Goal: Transaction & Acquisition: Purchase product/service

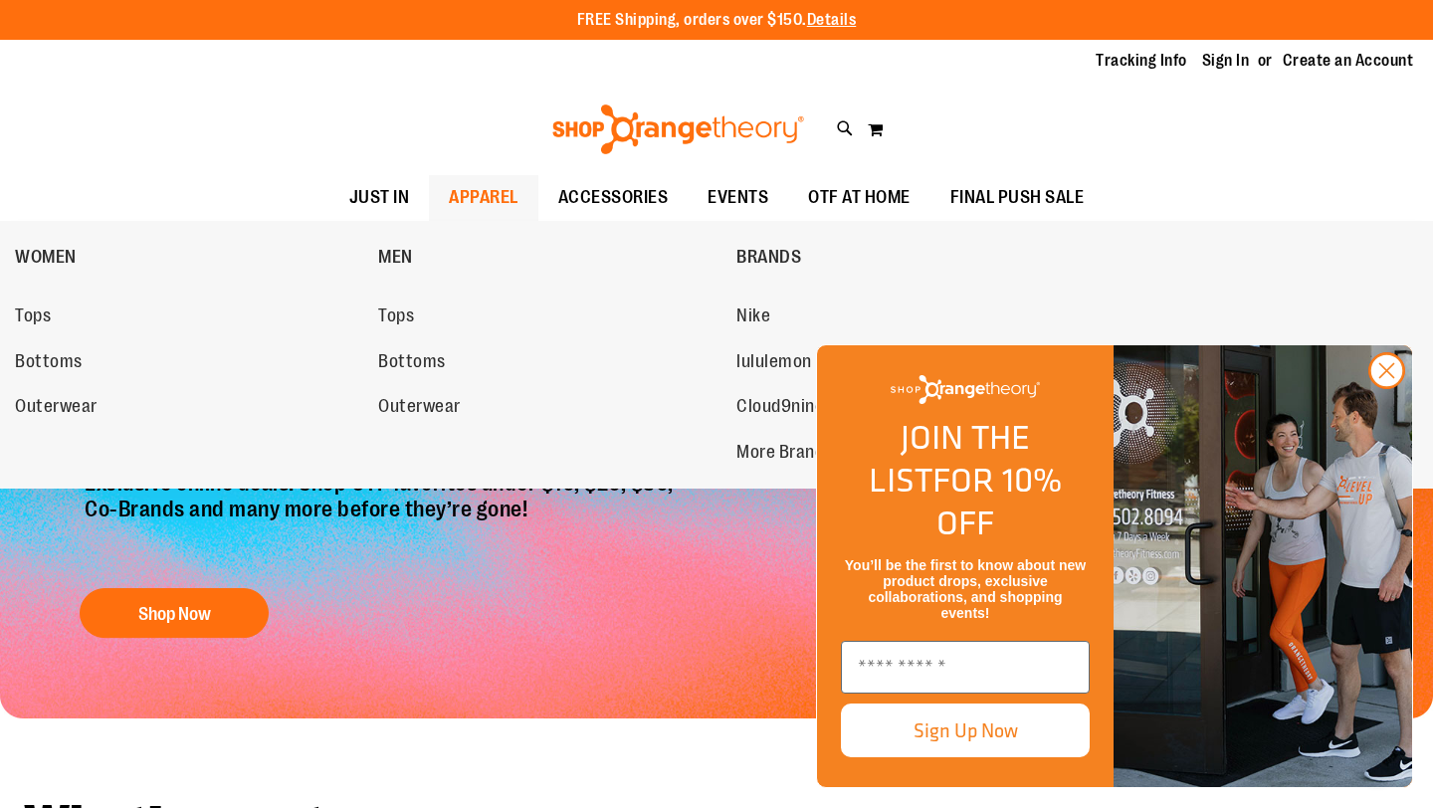
click at [494, 196] on span "APPAREL" at bounding box center [484, 197] width 70 height 45
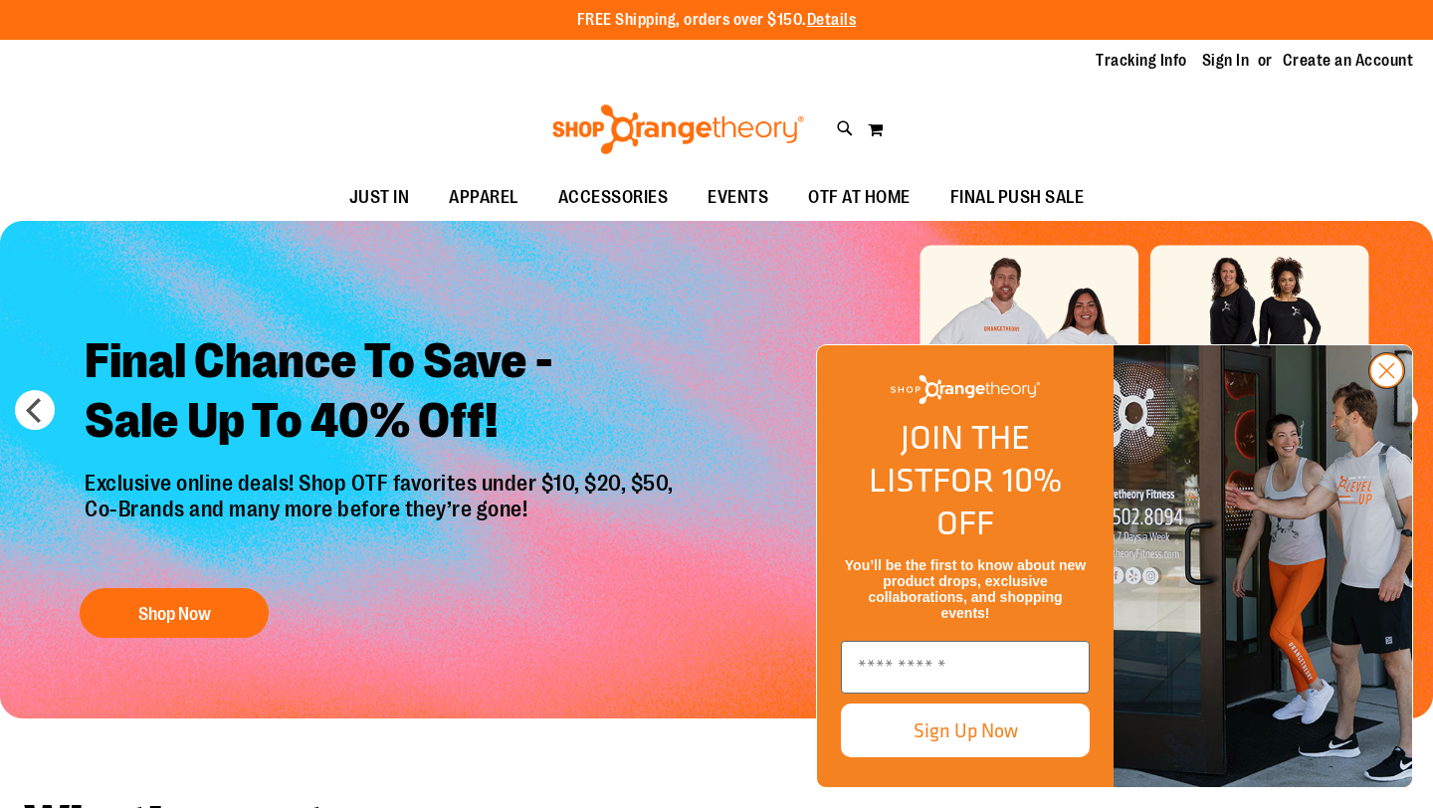
click at [1386, 387] on circle "Close dialog" at bounding box center [1387, 370] width 33 height 33
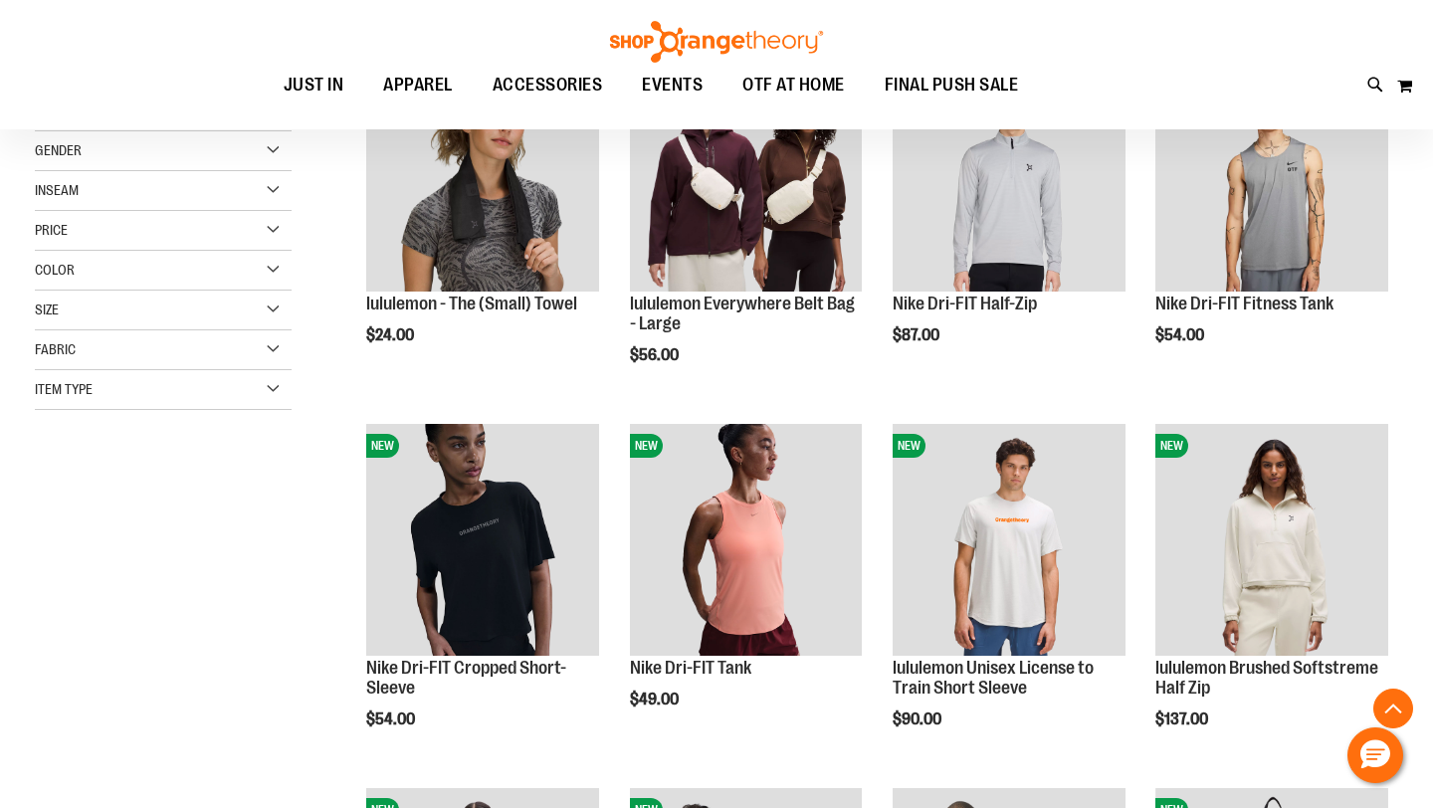
scroll to position [368, 0]
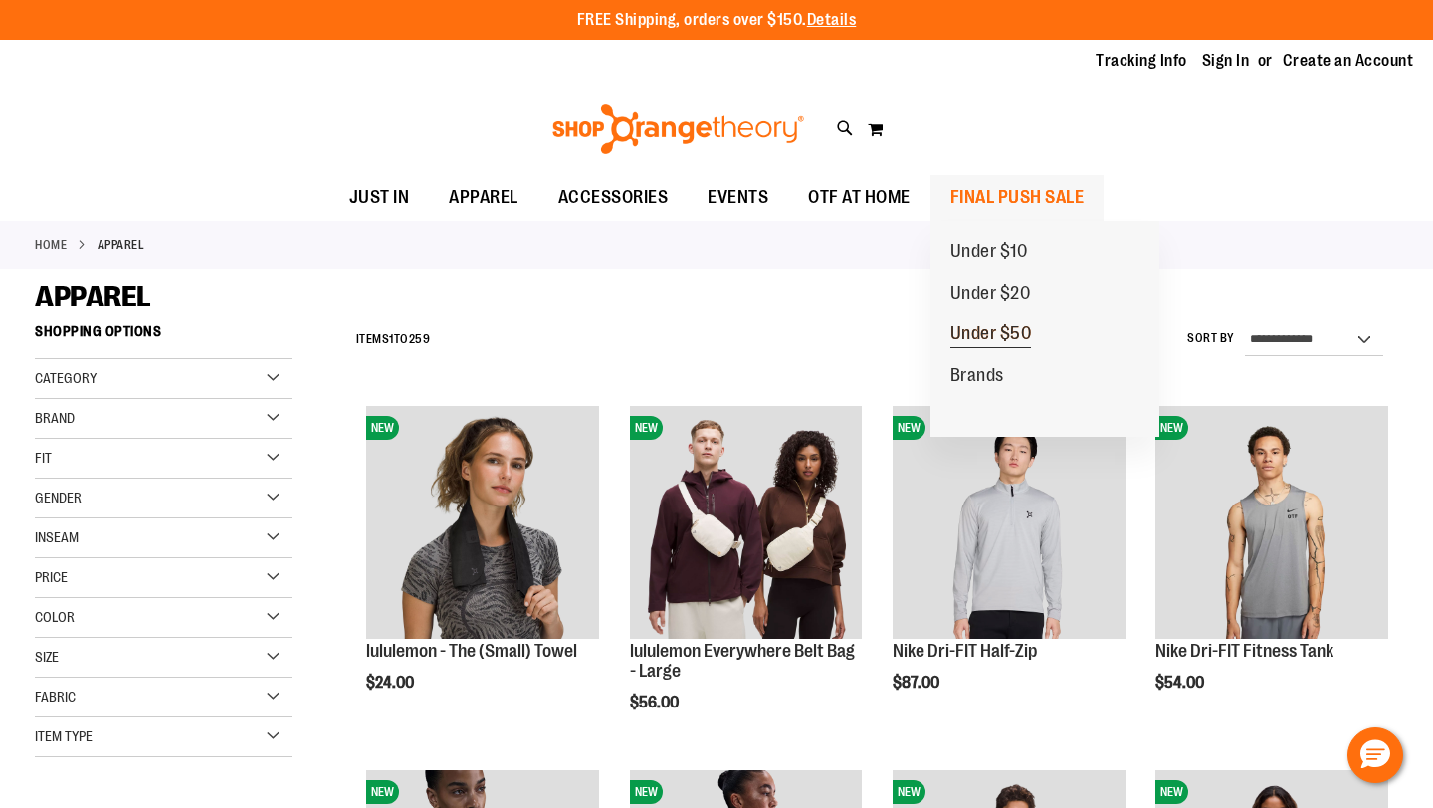
click at [1001, 334] on span "Under $50" at bounding box center [991, 335] width 82 height 25
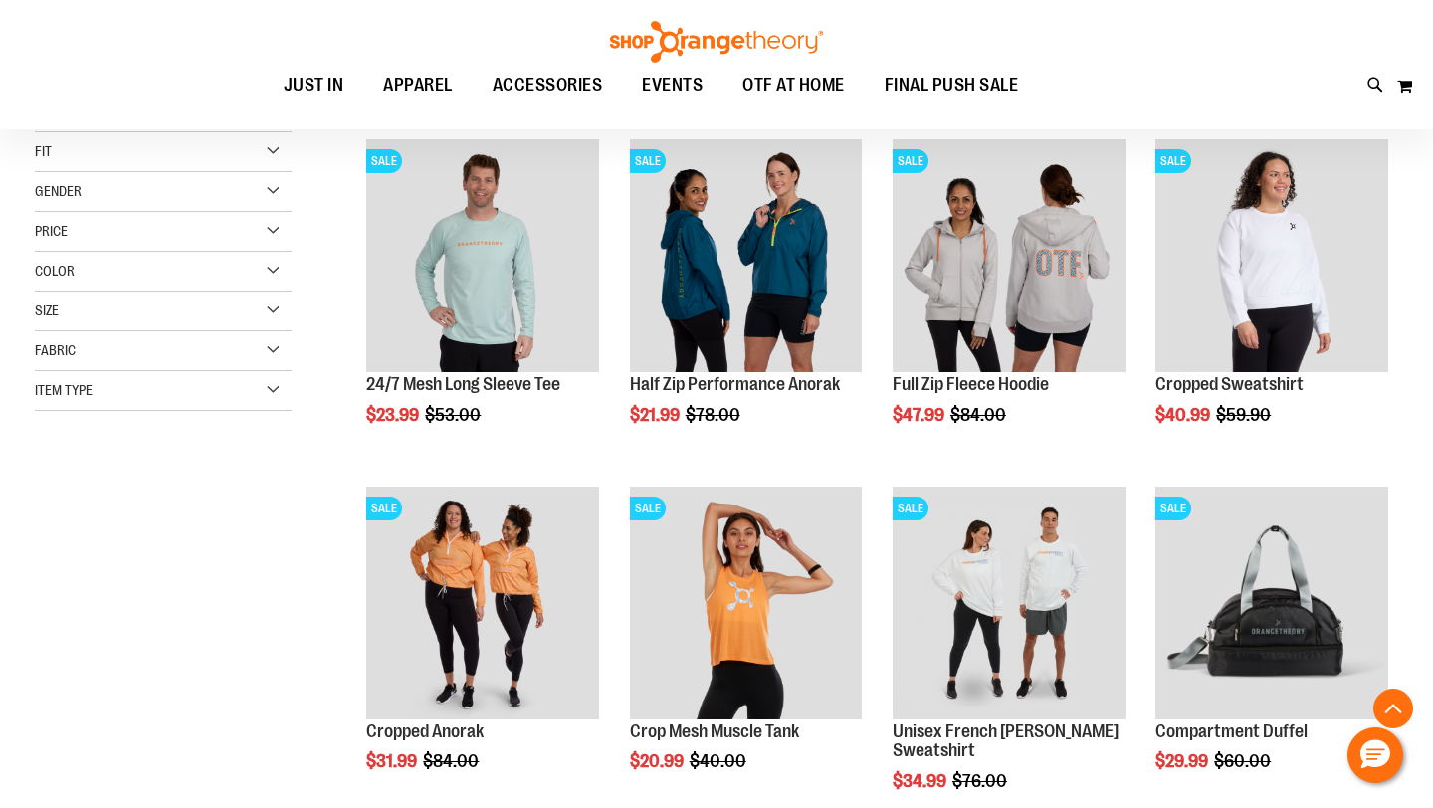
scroll to position [419, 0]
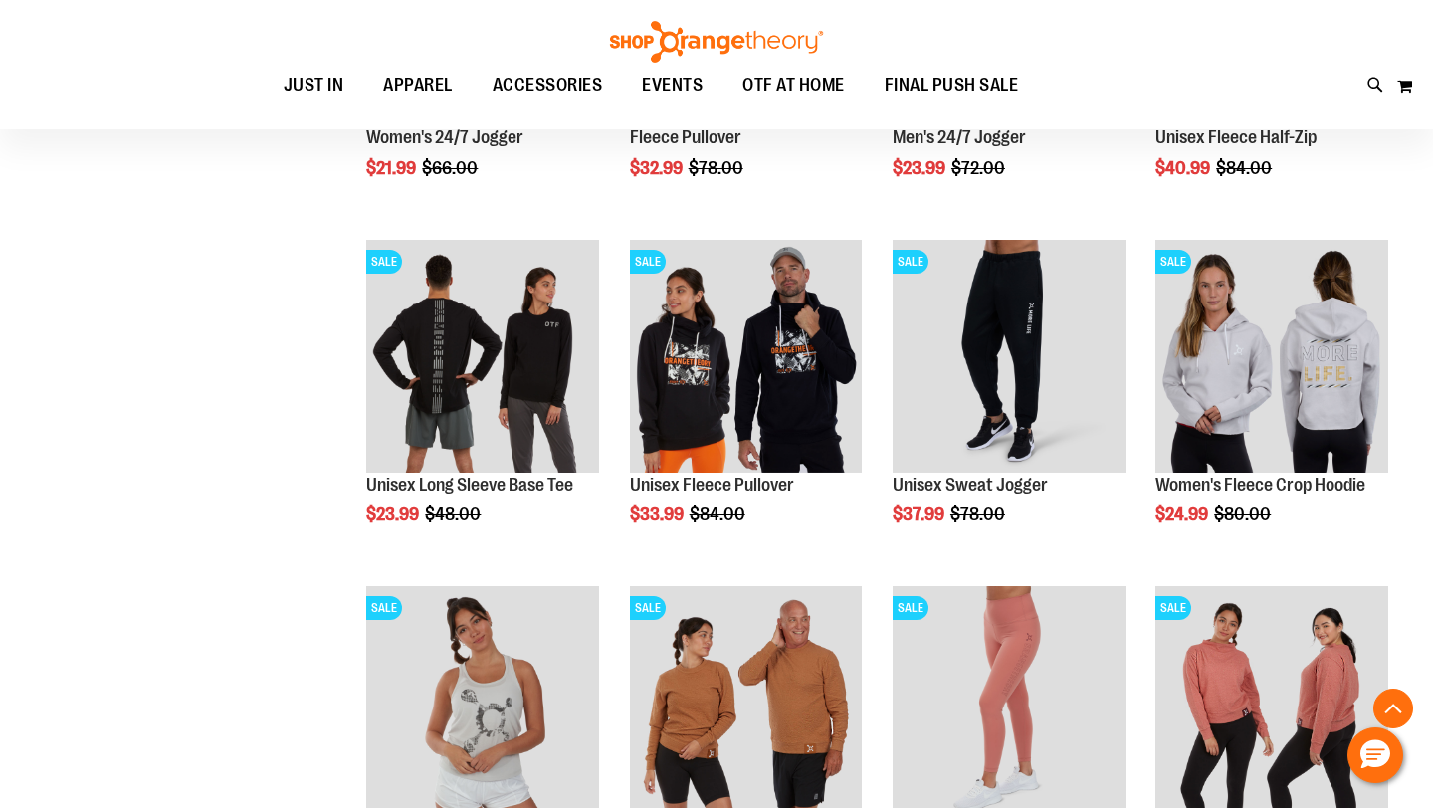
scroll to position [1351, 0]
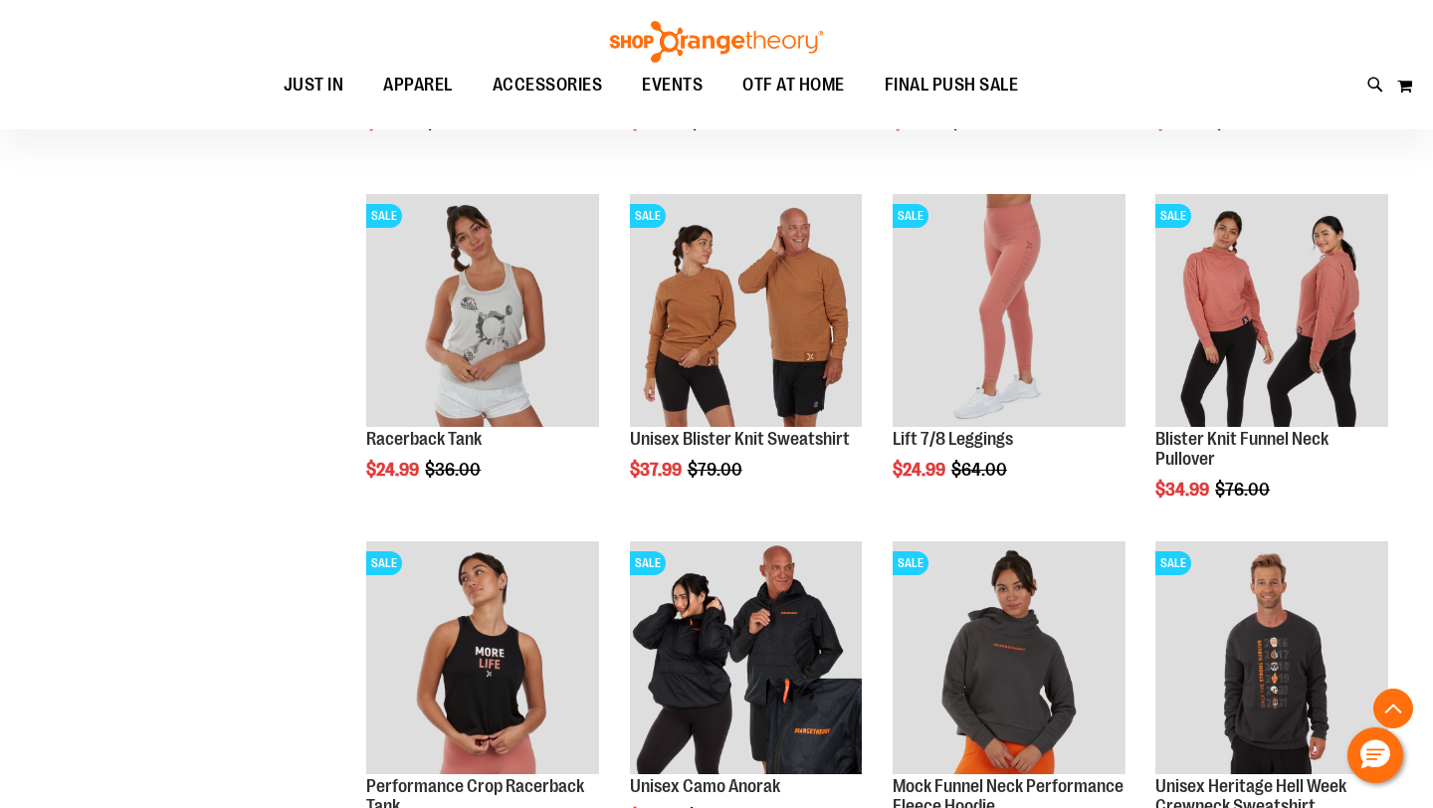
scroll to position [1670, 0]
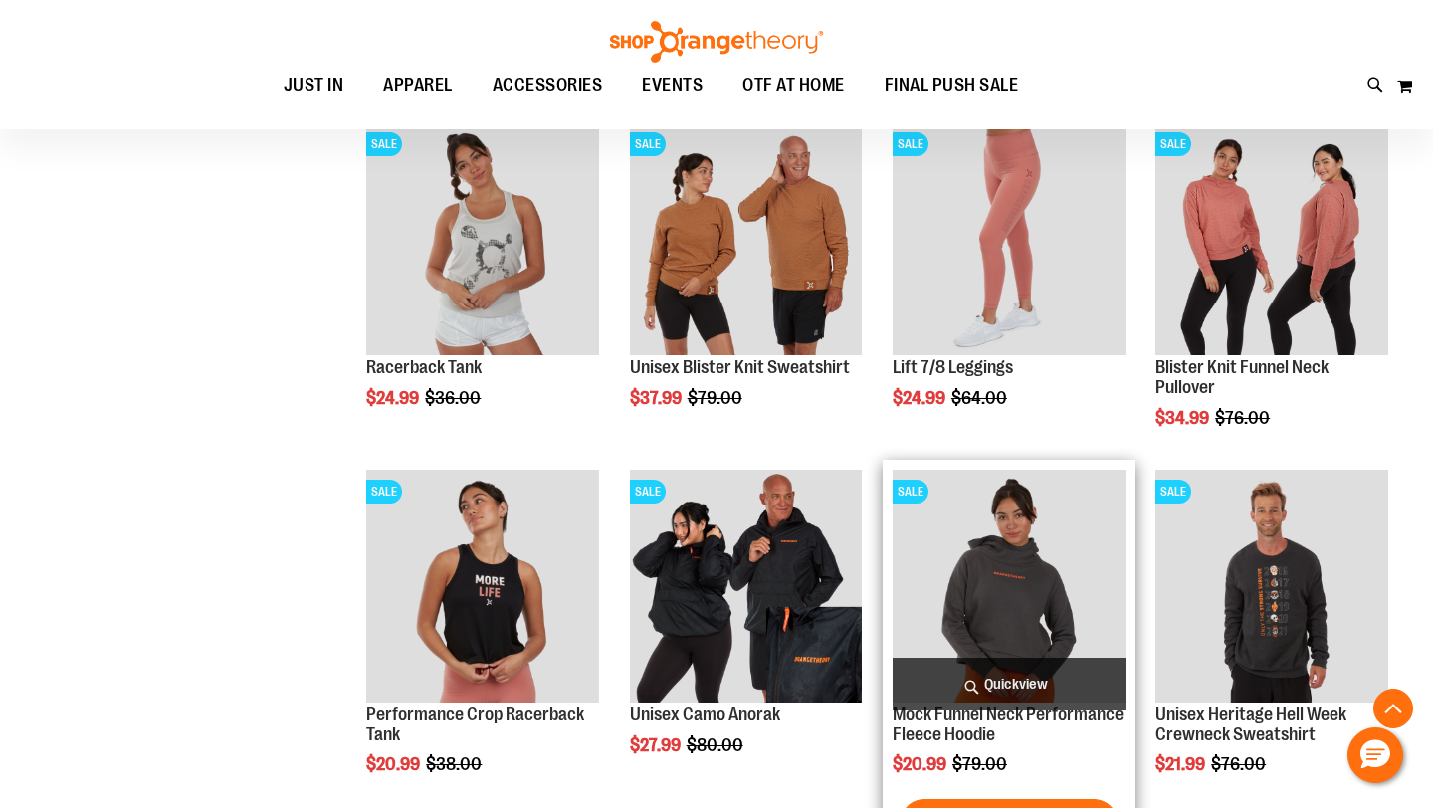
click at [964, 549] on img "product" at bounding box center [1009, 586] width 233 height 233
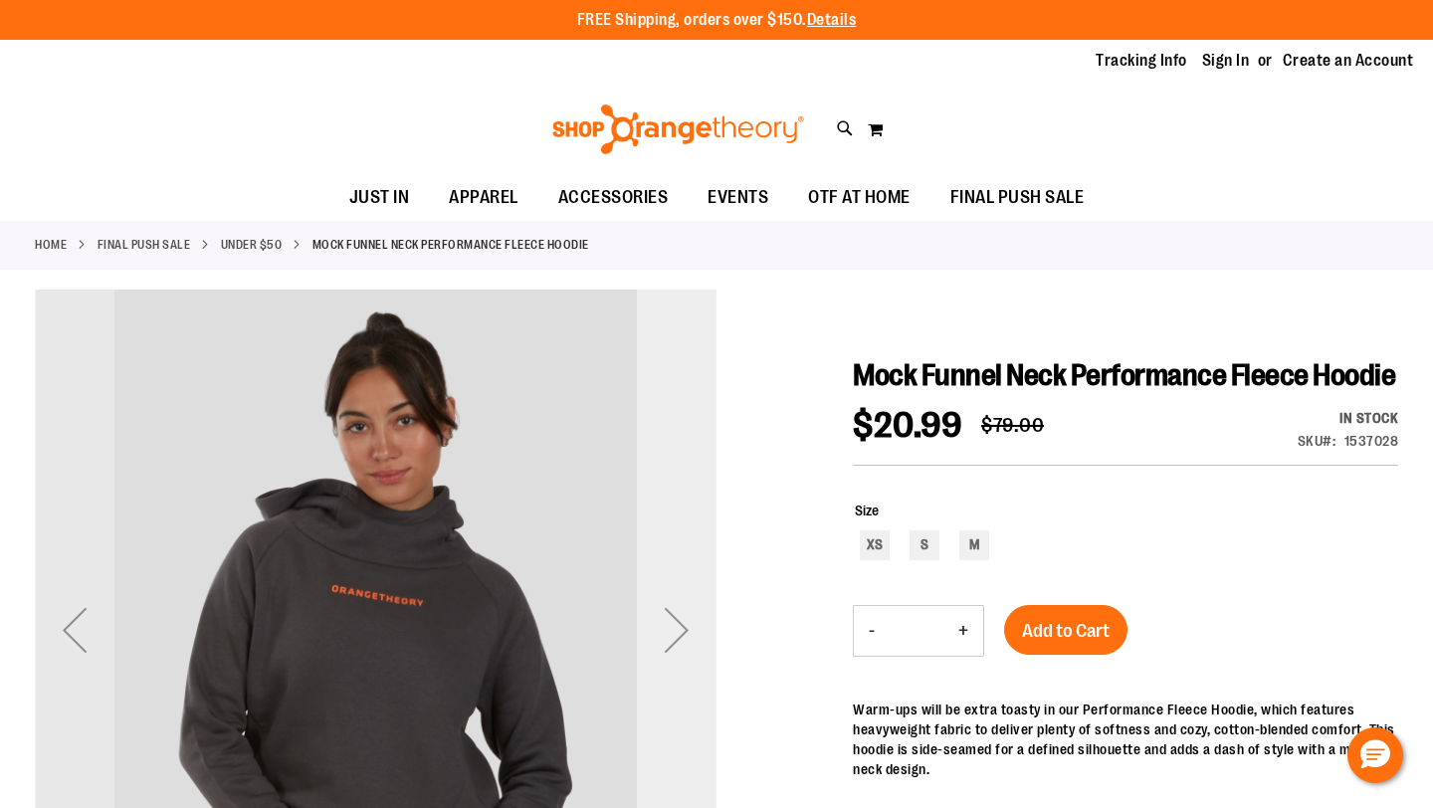
click at [693, 620] on div "Next" at bounding box center [677, 630] width 80 height 80
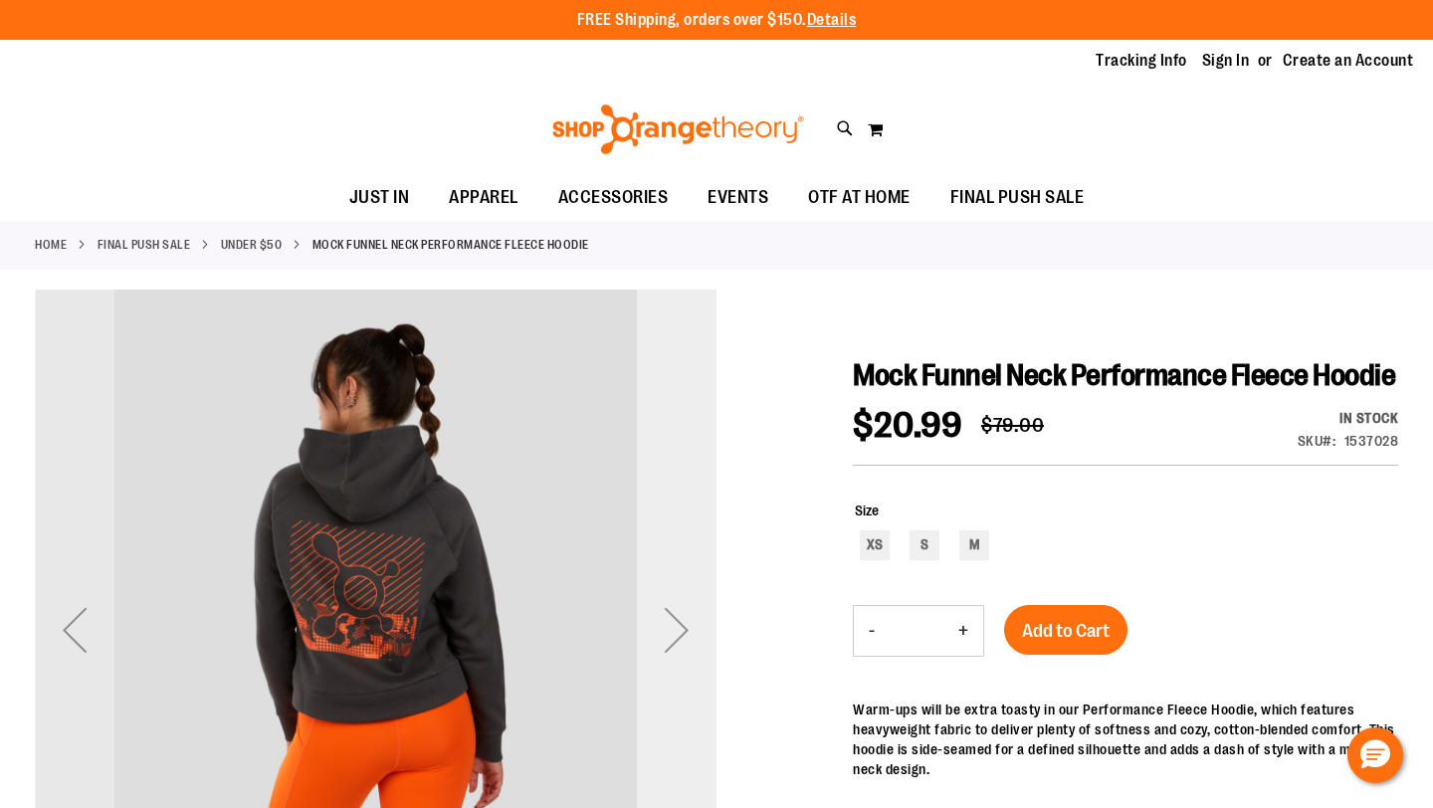
click at [693, 620] on div "Next" at bounding box center [677, 630] width 80 height 80
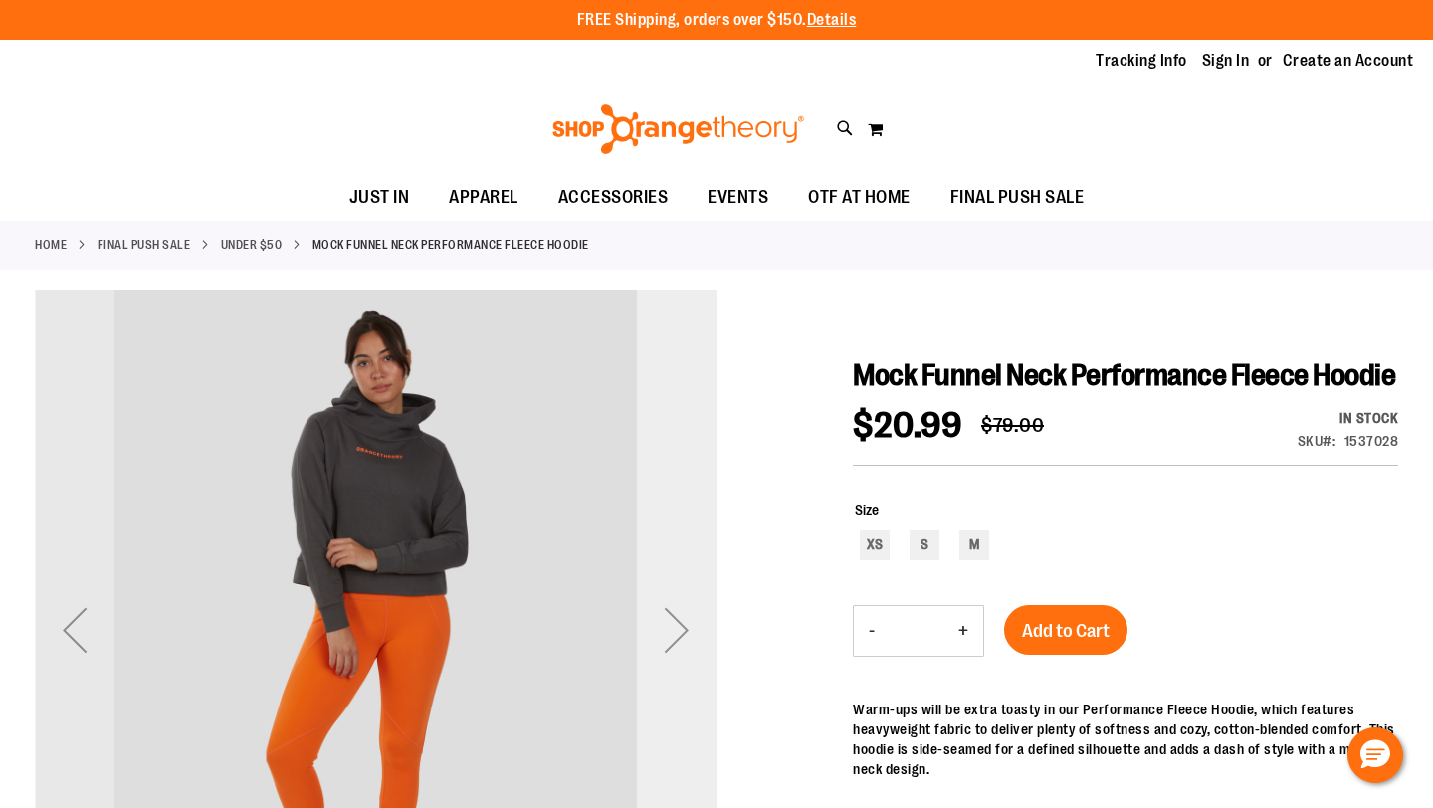
click at [693, 620] on div "Next" at bounding box center [677, 630] width 80 height 80
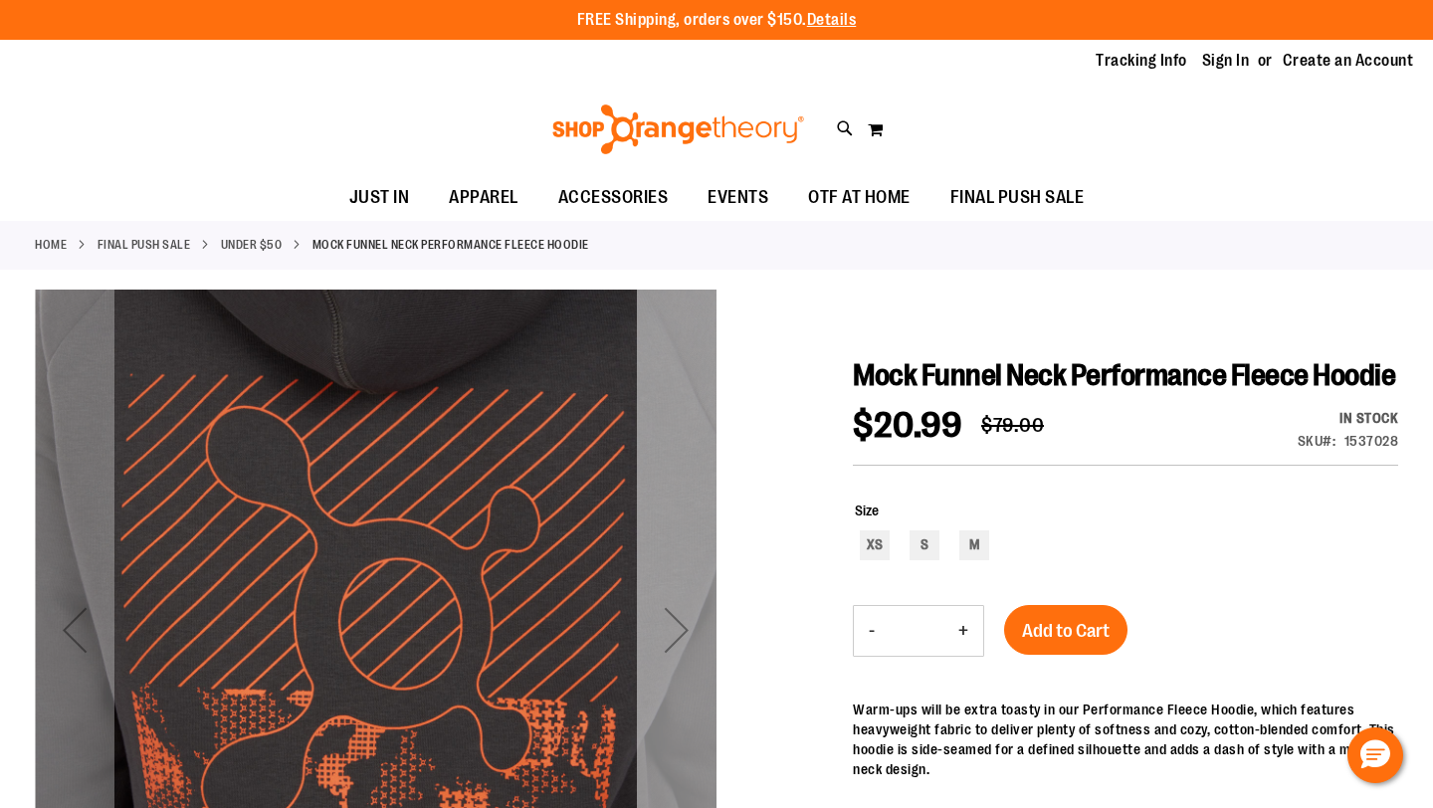
click at [693, 620] on div "Next" at bounding box center [677, 630] width 80 height 80
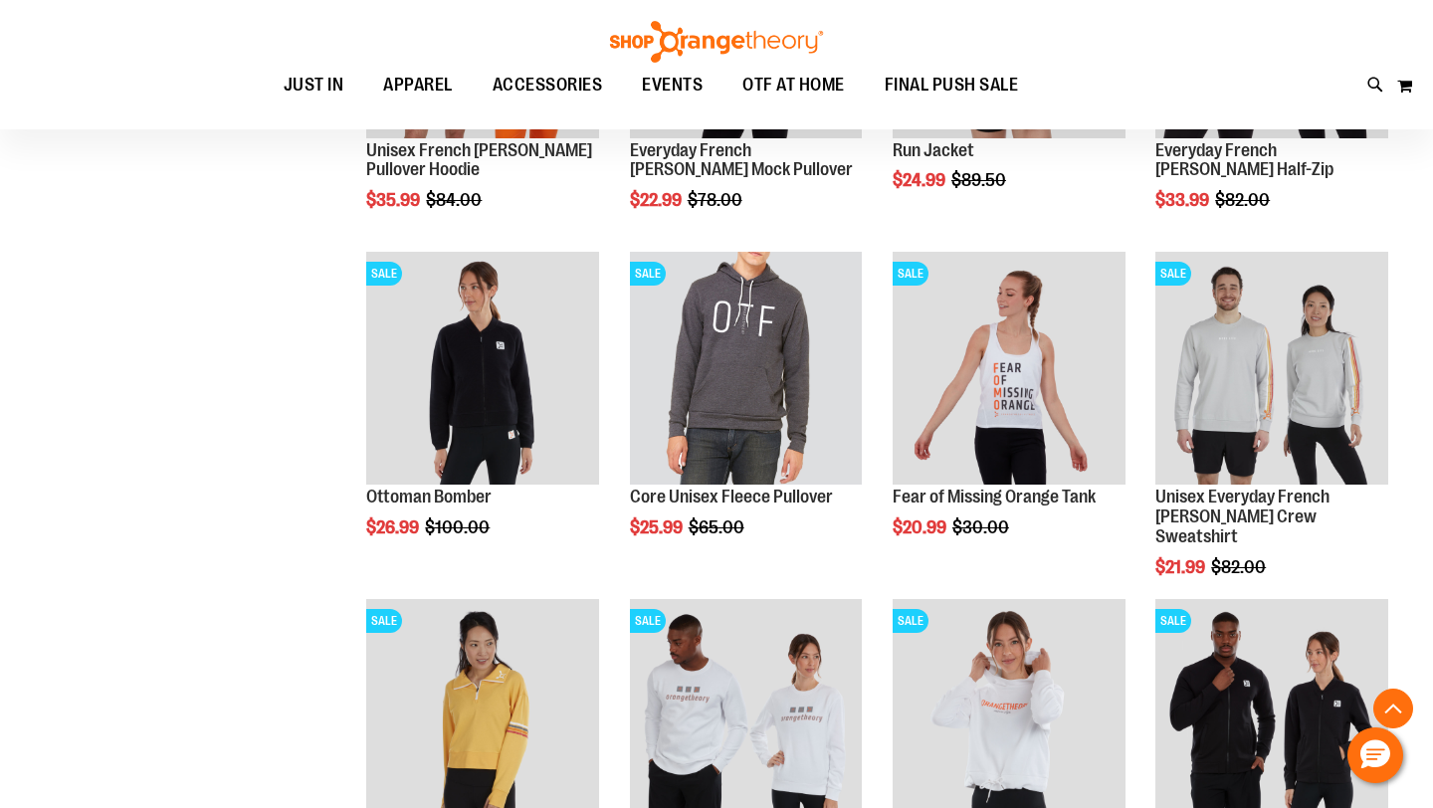
scroll to position [802, 0]
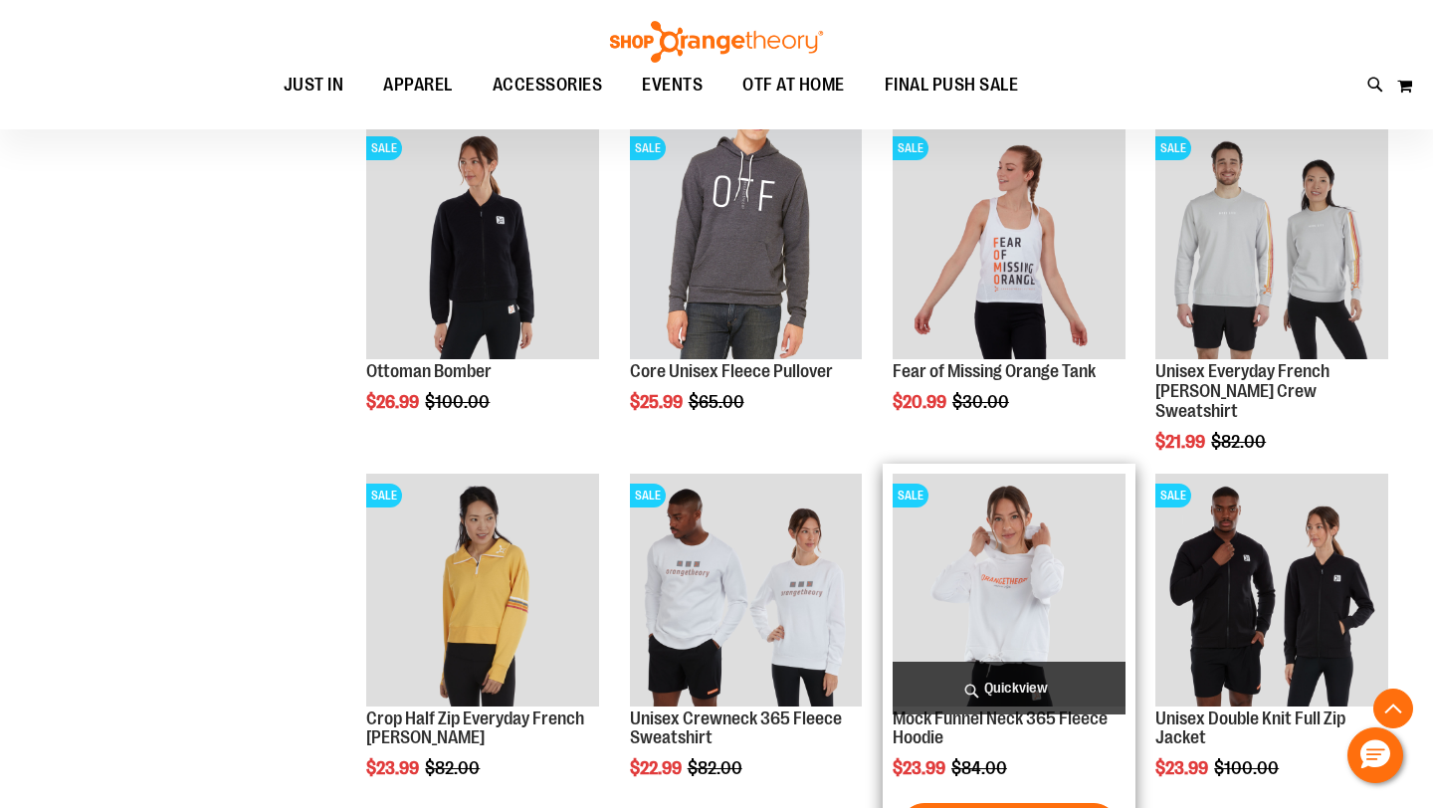
click at [1005, 573] on img "product" at bounding box center [1009, 590] width 233 height 233
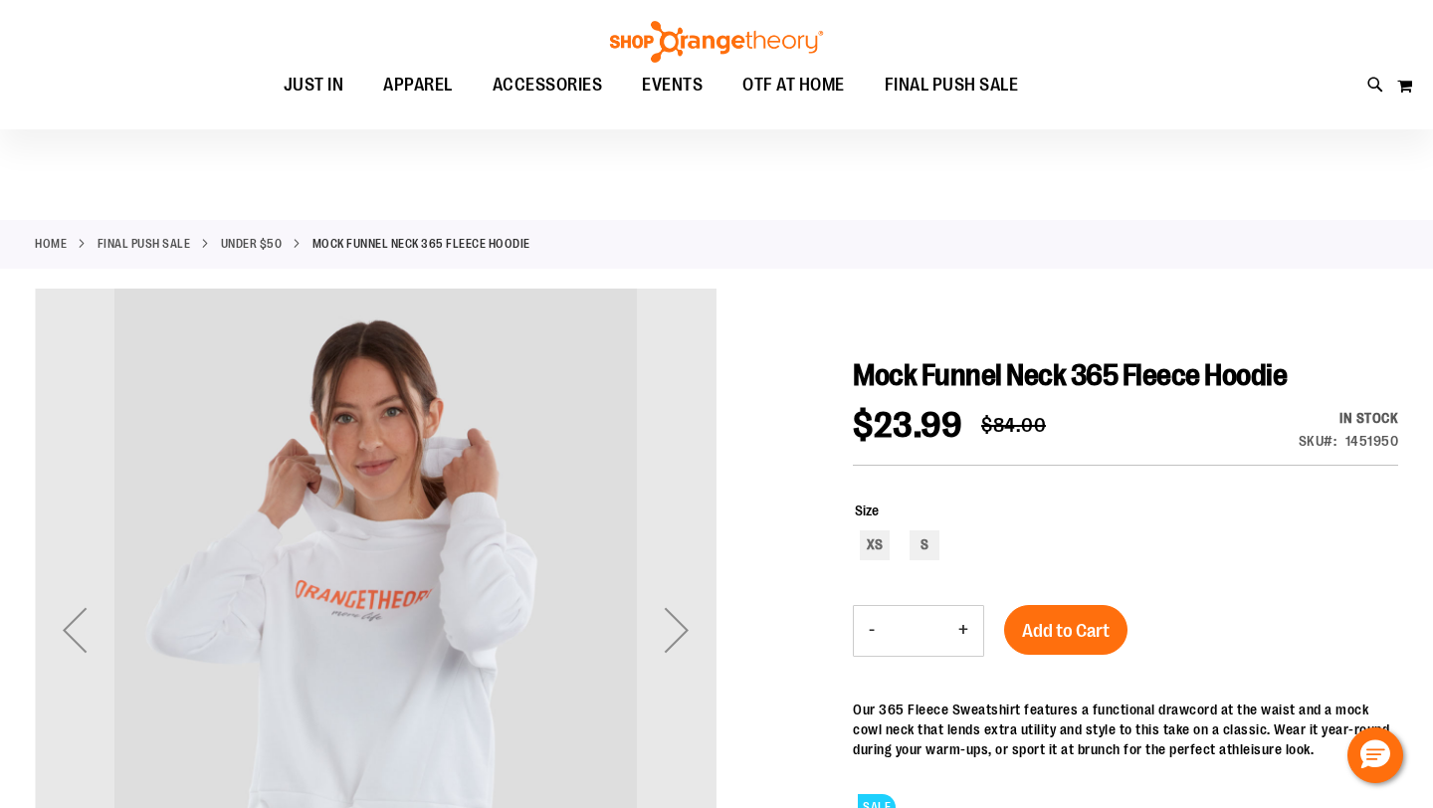
scroll to position [90, 0]
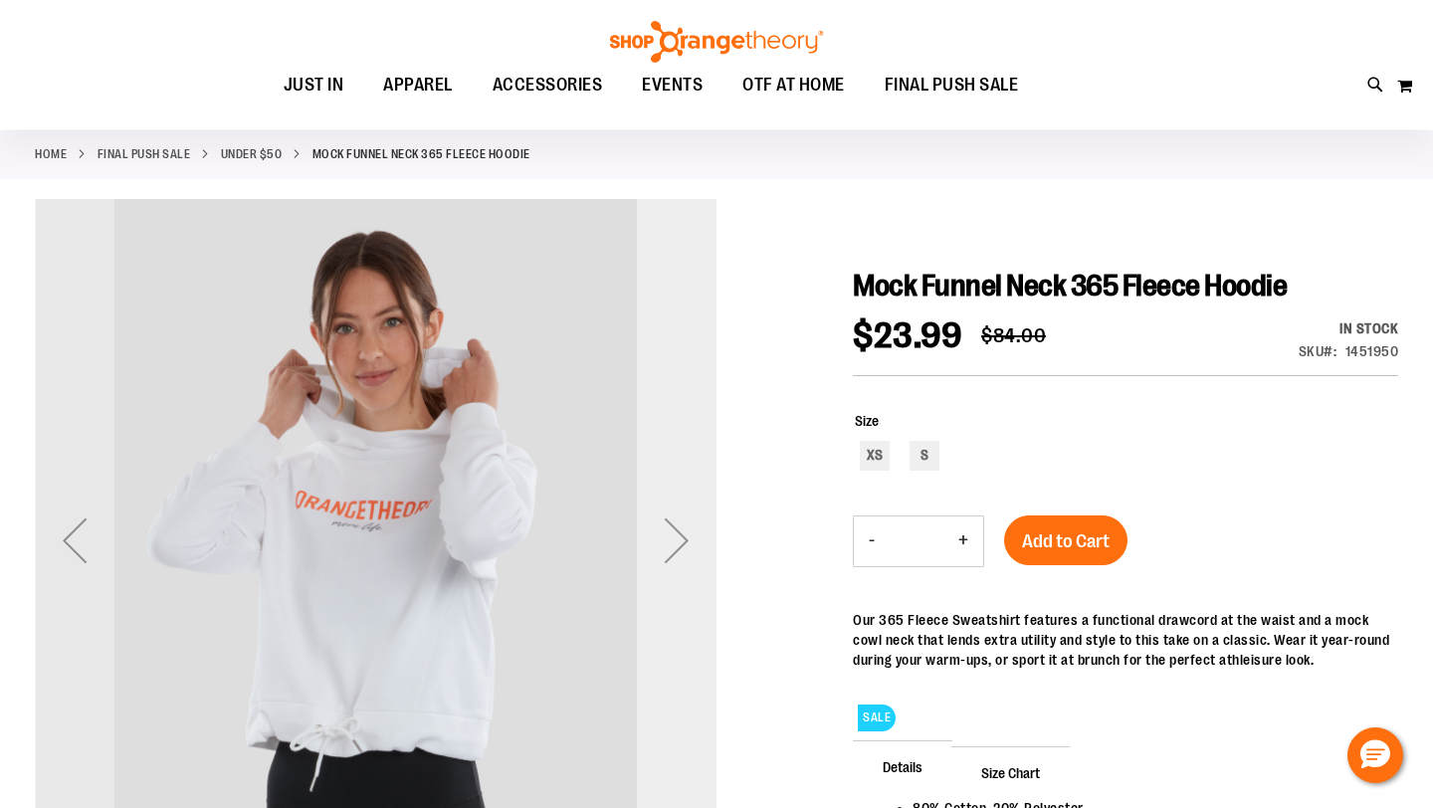
click at [666, 545] on div "Next" at bounding box center [677, 541] width 80 height 80
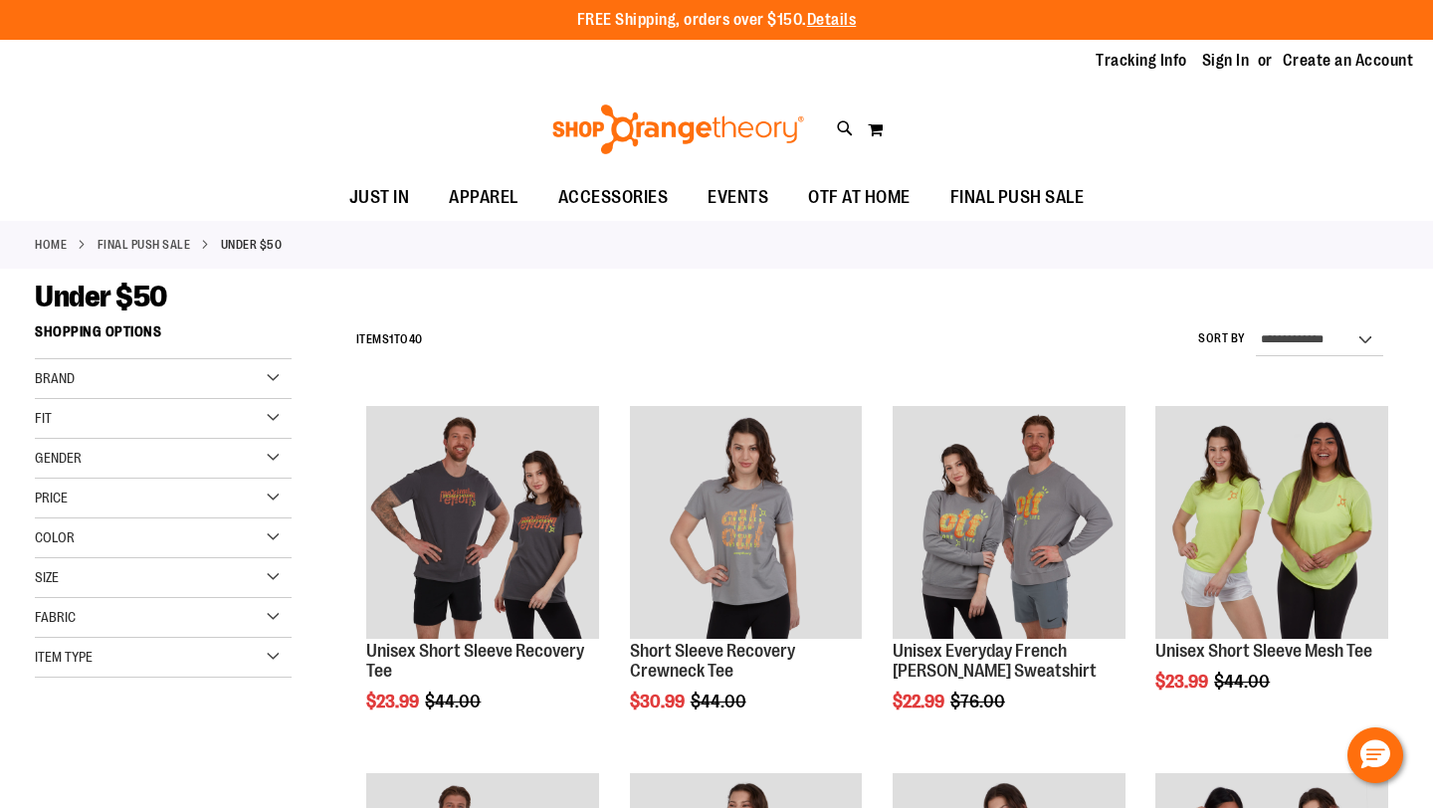
scroll to position [993, 0]
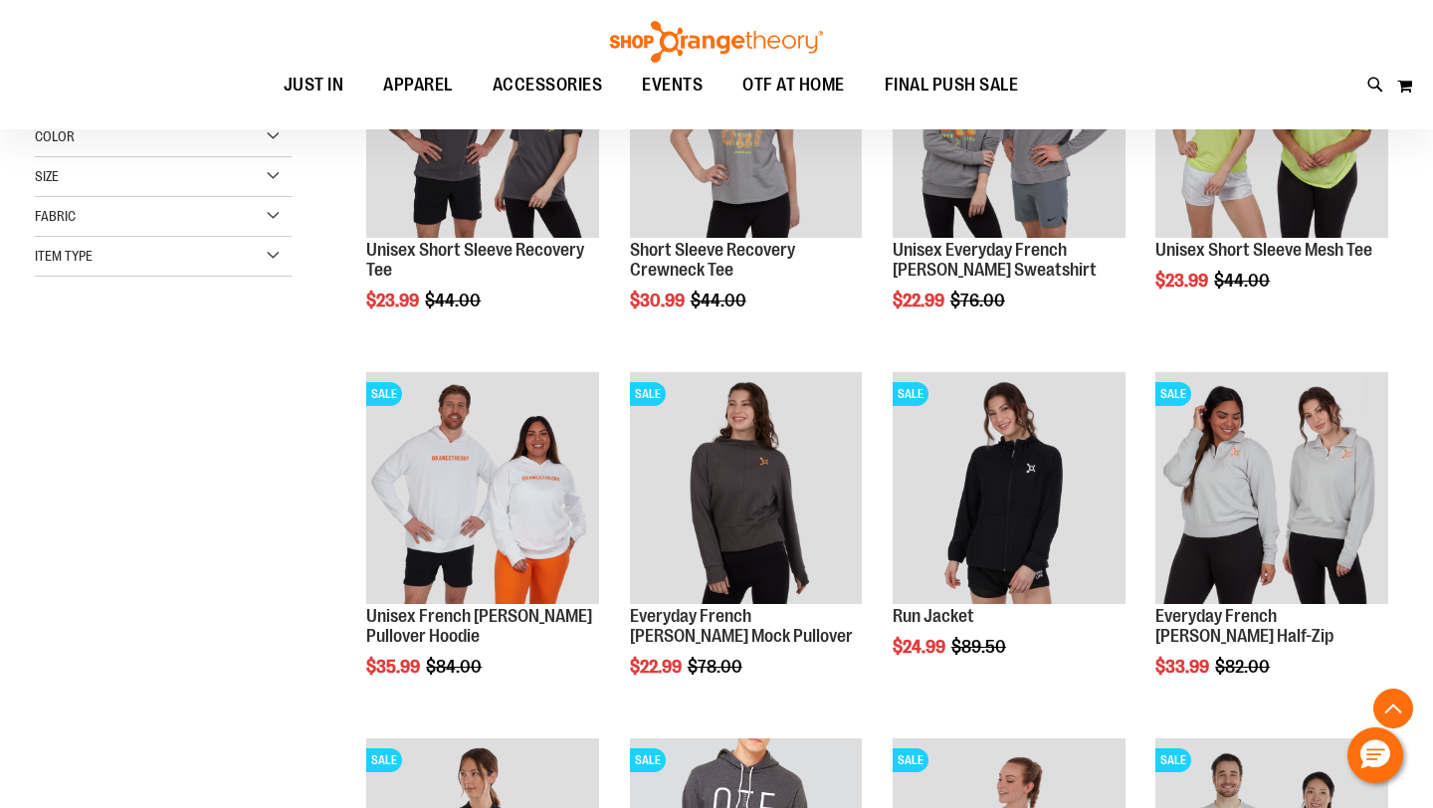
scroll to position [276, 0]
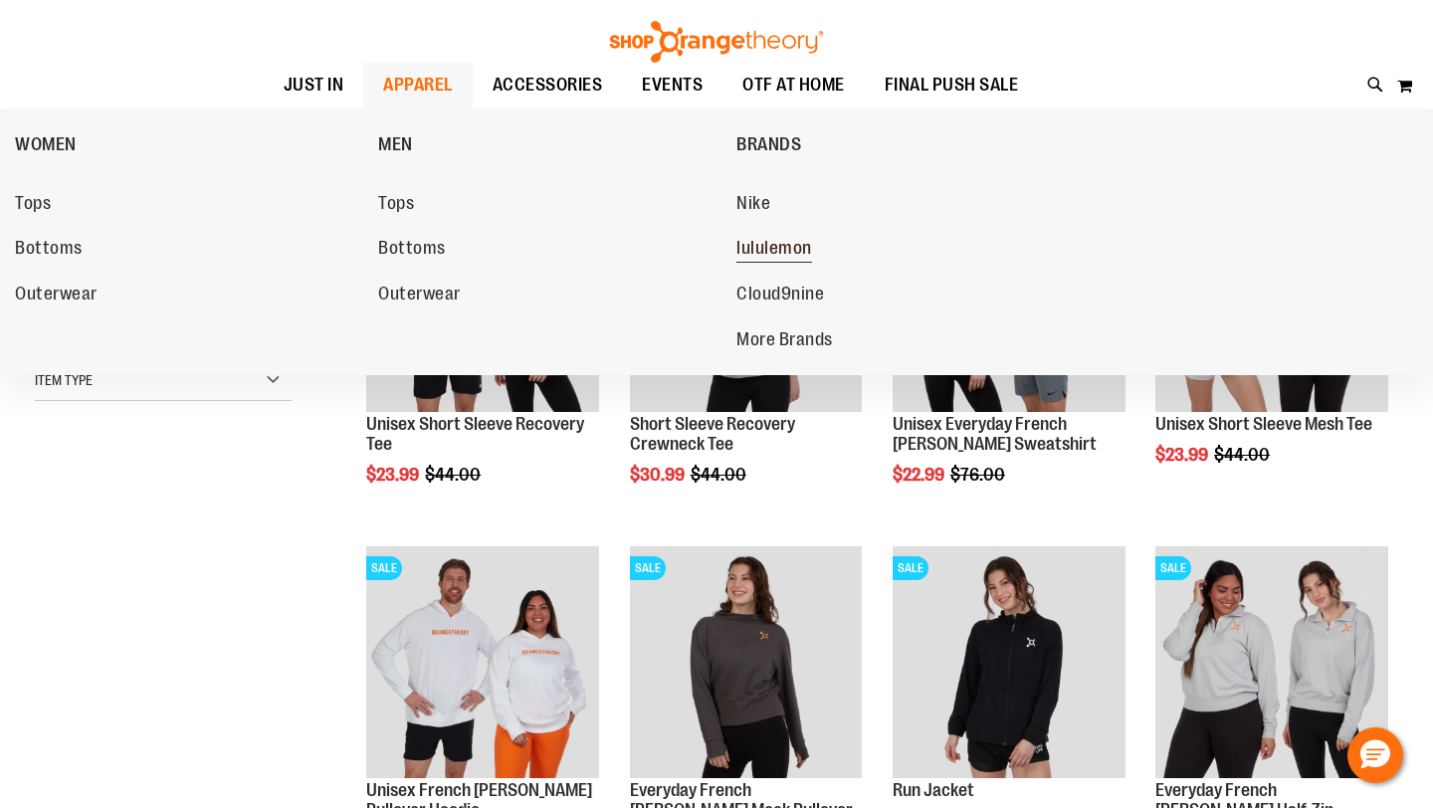
click at [756, 242] on span "lululemon" at bounding box center [775, 250] width 76 height 25
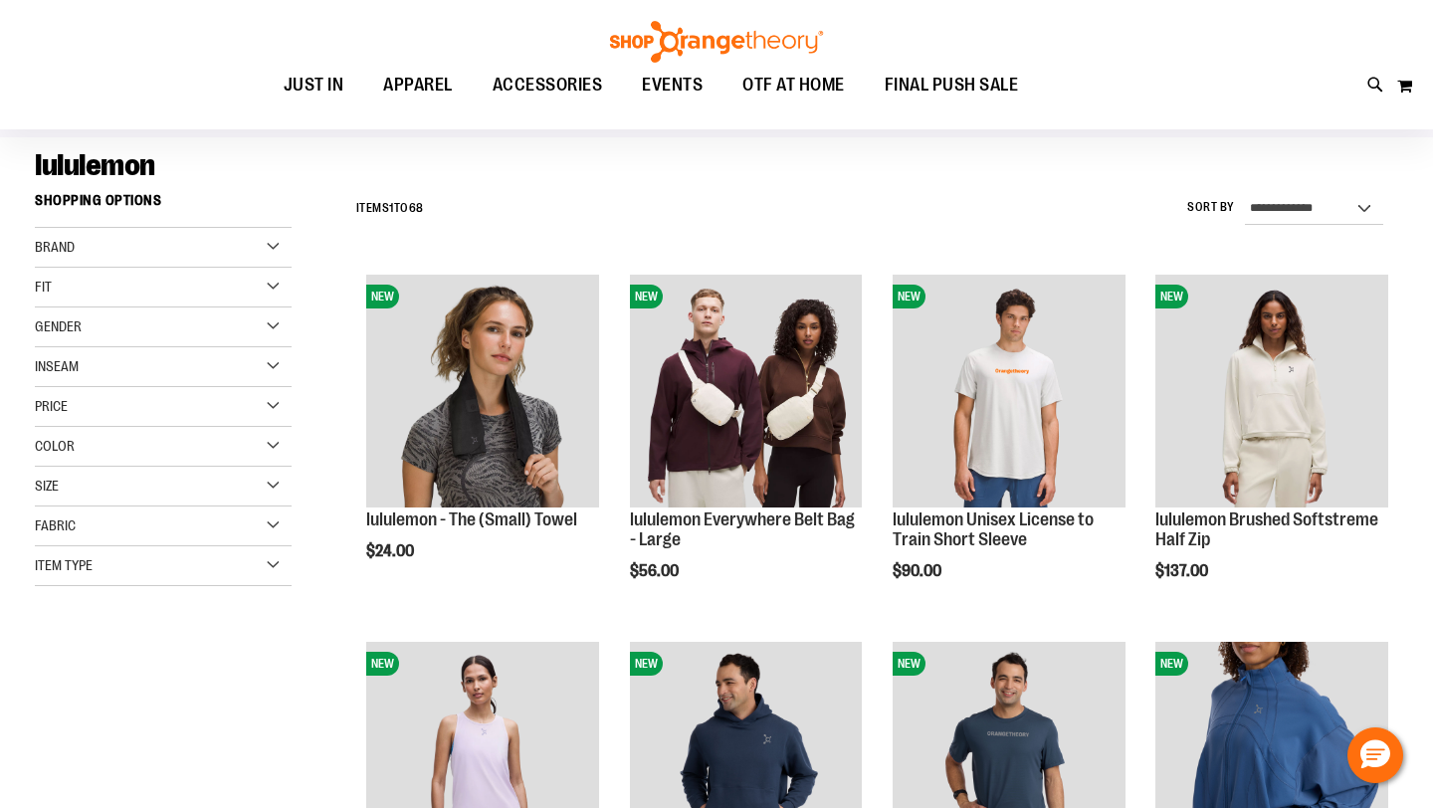
scroll to position [294, 0]
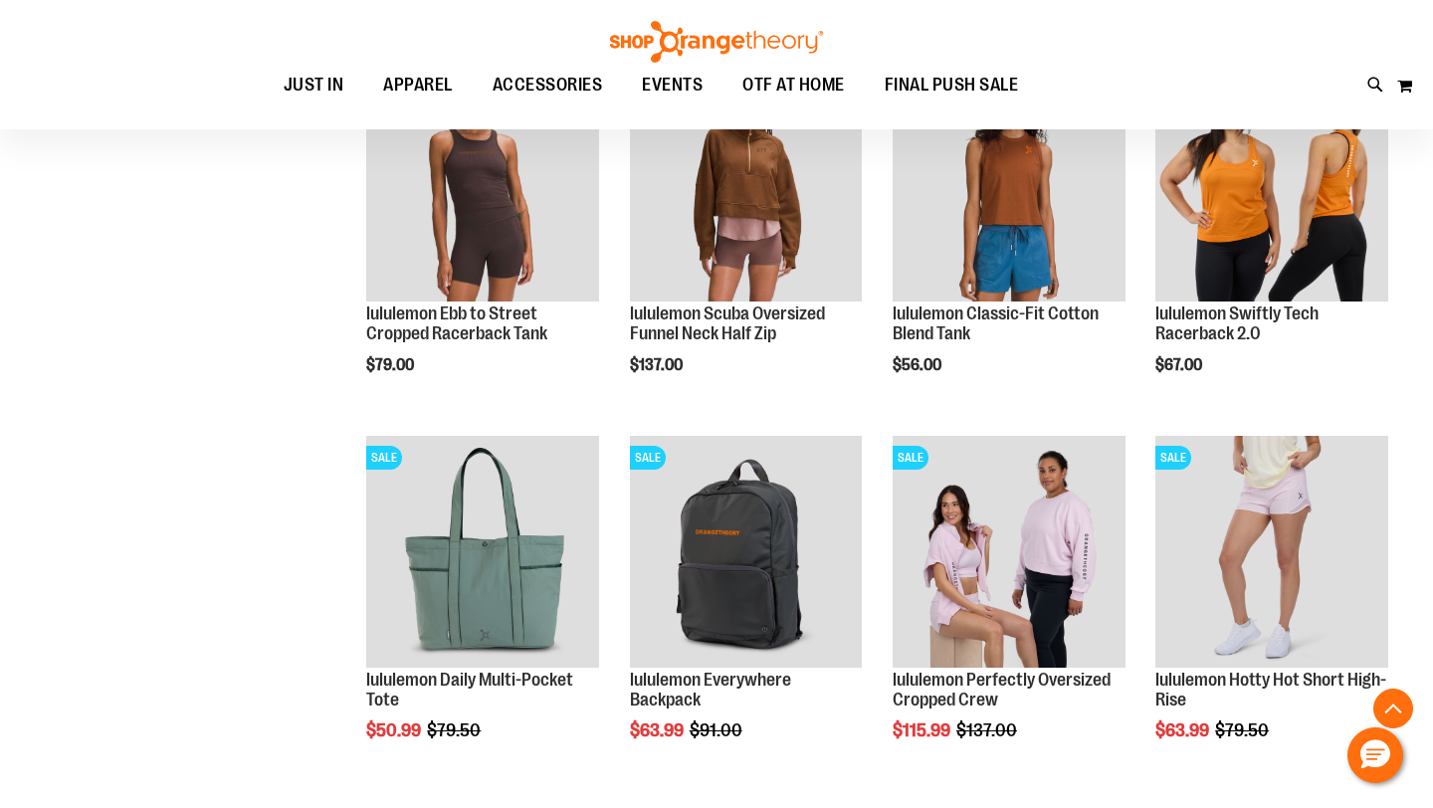
scroll to position [1444, 0]
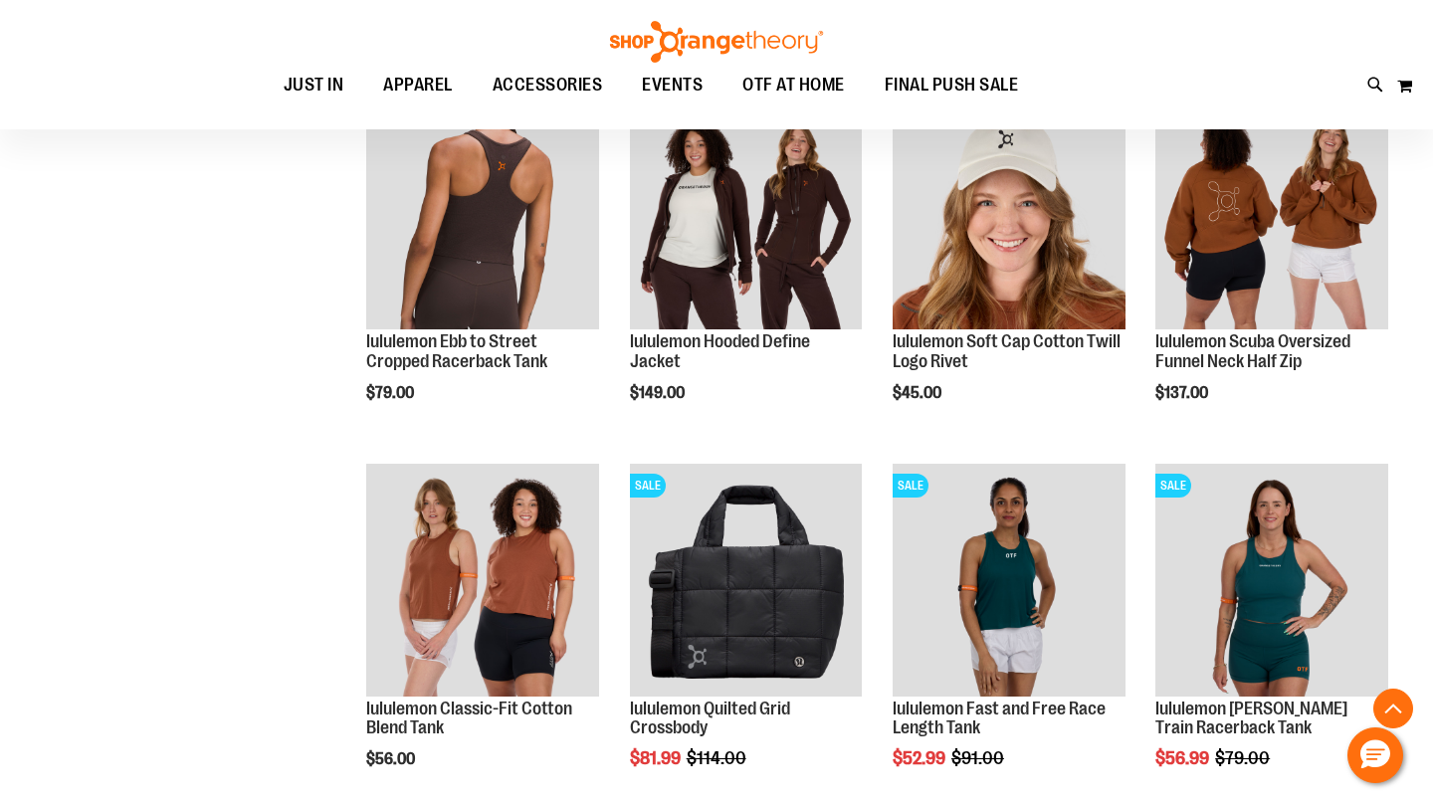
scroll to position [2986, 0]
